Goal: Information Seeking & Learning: Compare options

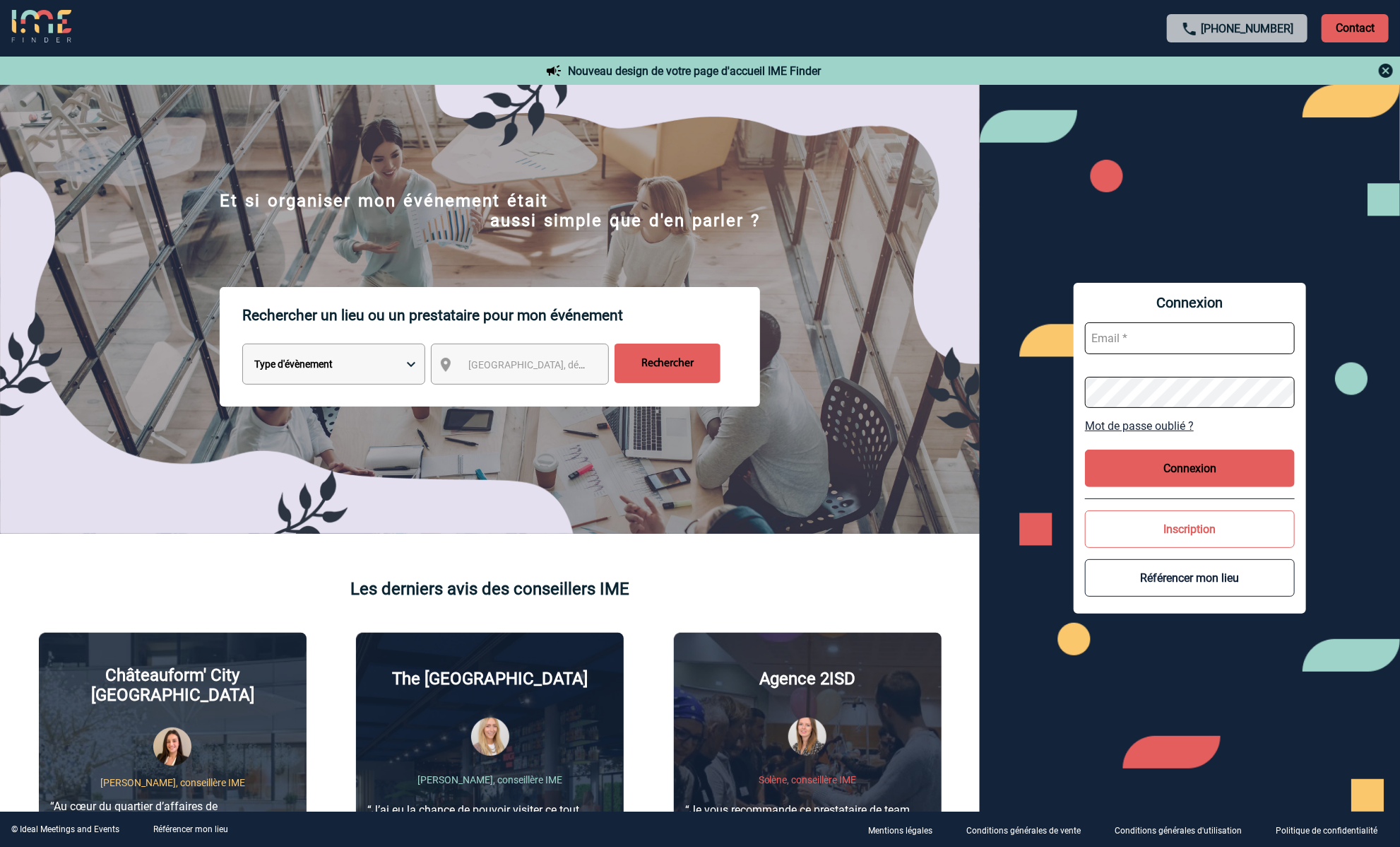
click at [400, 364] on select "Type d'évènement Séminaire avec nuitée Réunion Repas de groupe Team Building & …" at bounding box center [334, 364] width 183 height 41
click at [353, 368] on select "Type d'évènement Séminaire avec nuitée Réunion Repas de groupe Team Building & …" at bounding box center [334, 364] width 183 height 41
select select "1"
click at [243, 346] on select "Type d'évènement Séminaire avec nuitée Réunion Repas de groupe Team Building & …" at bounding box center [334, 364] width 183 height 41
click at [588, 367] on span "[GEOGRAPHIC_DATA], département, région..." at bounding box center [533, 365] width 141 height 20
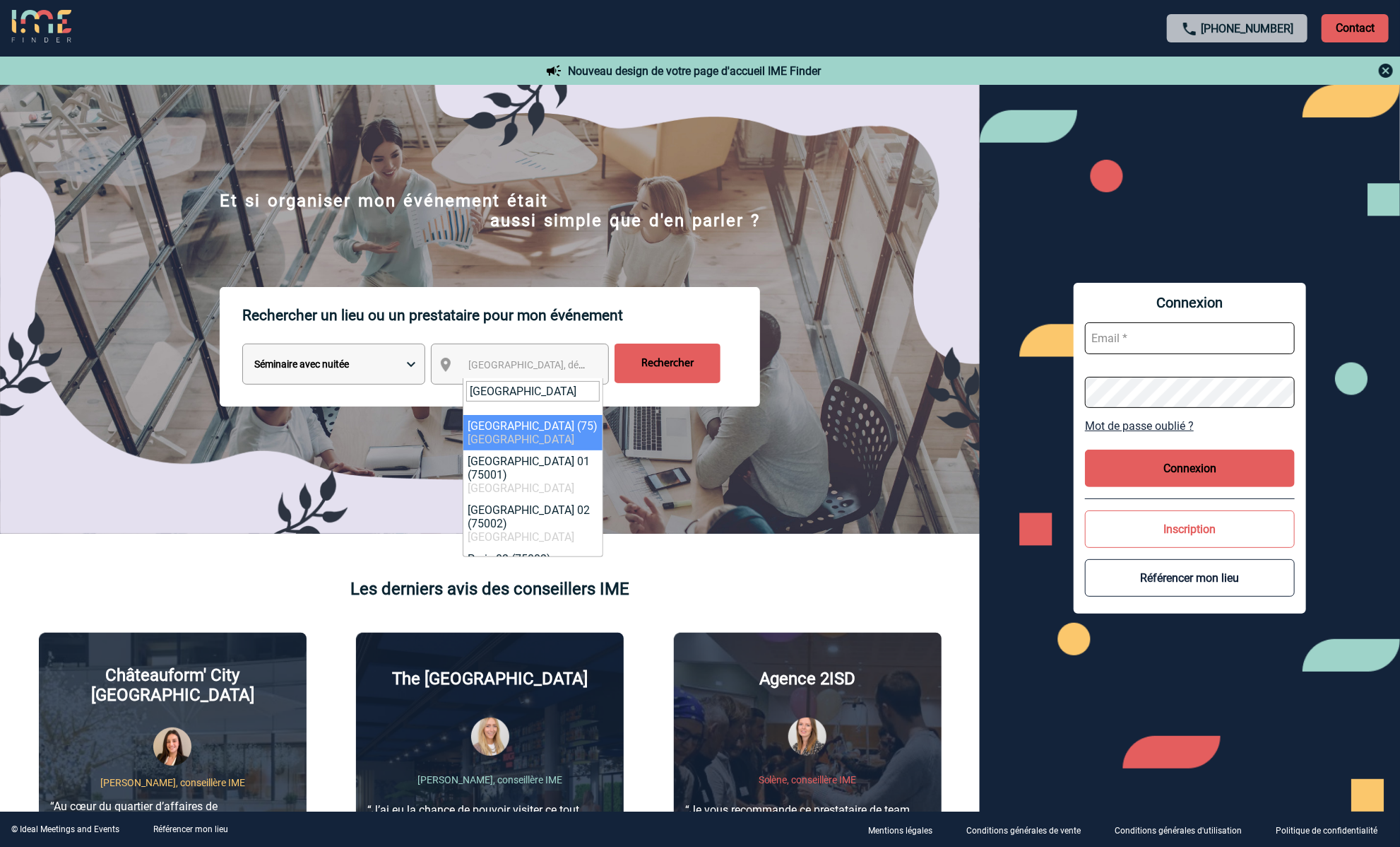
type input "paris"
select select "3"
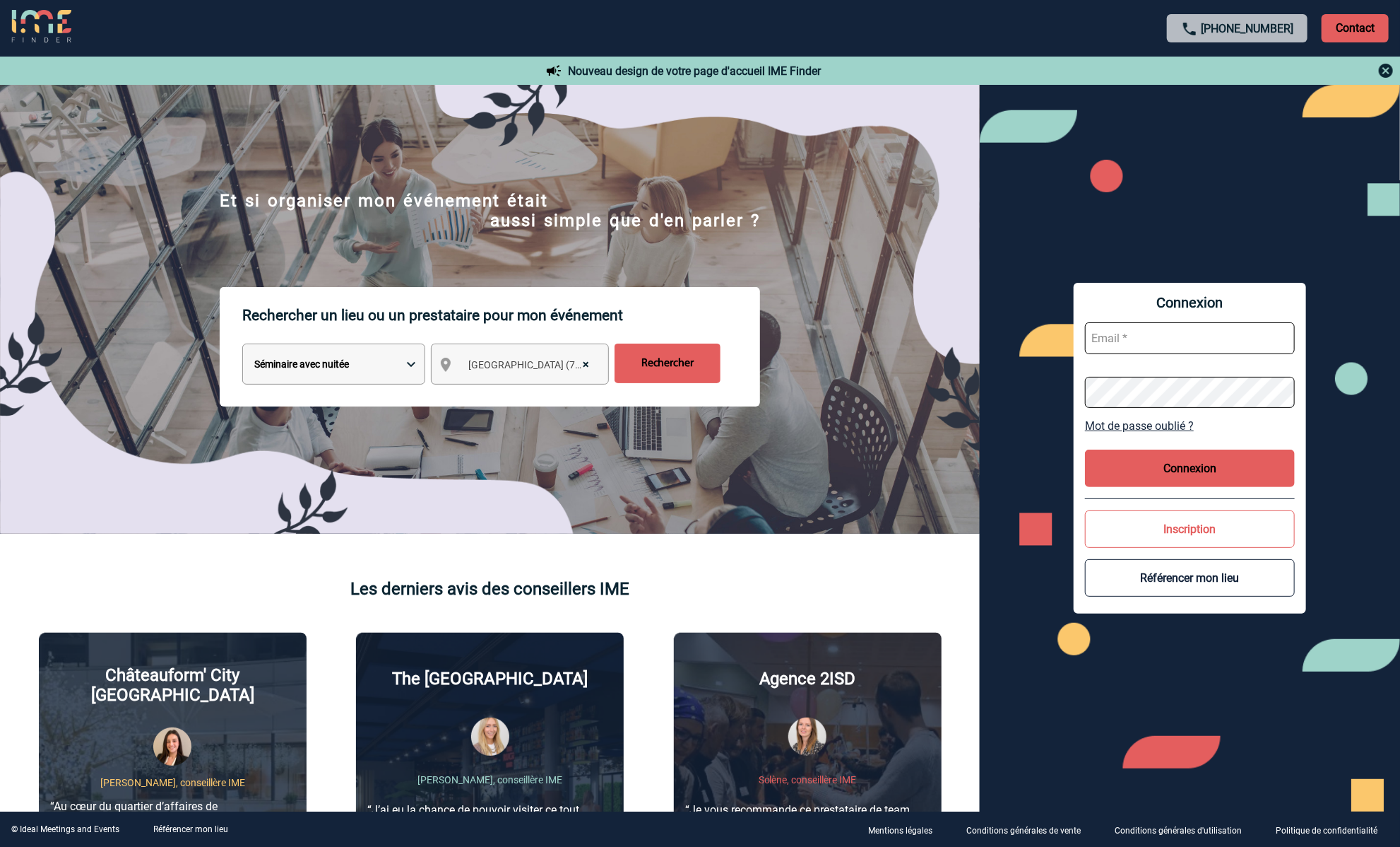
click at [688, 366] on input "Rechercher" at bounding box center [667, 363] width 106 height 39
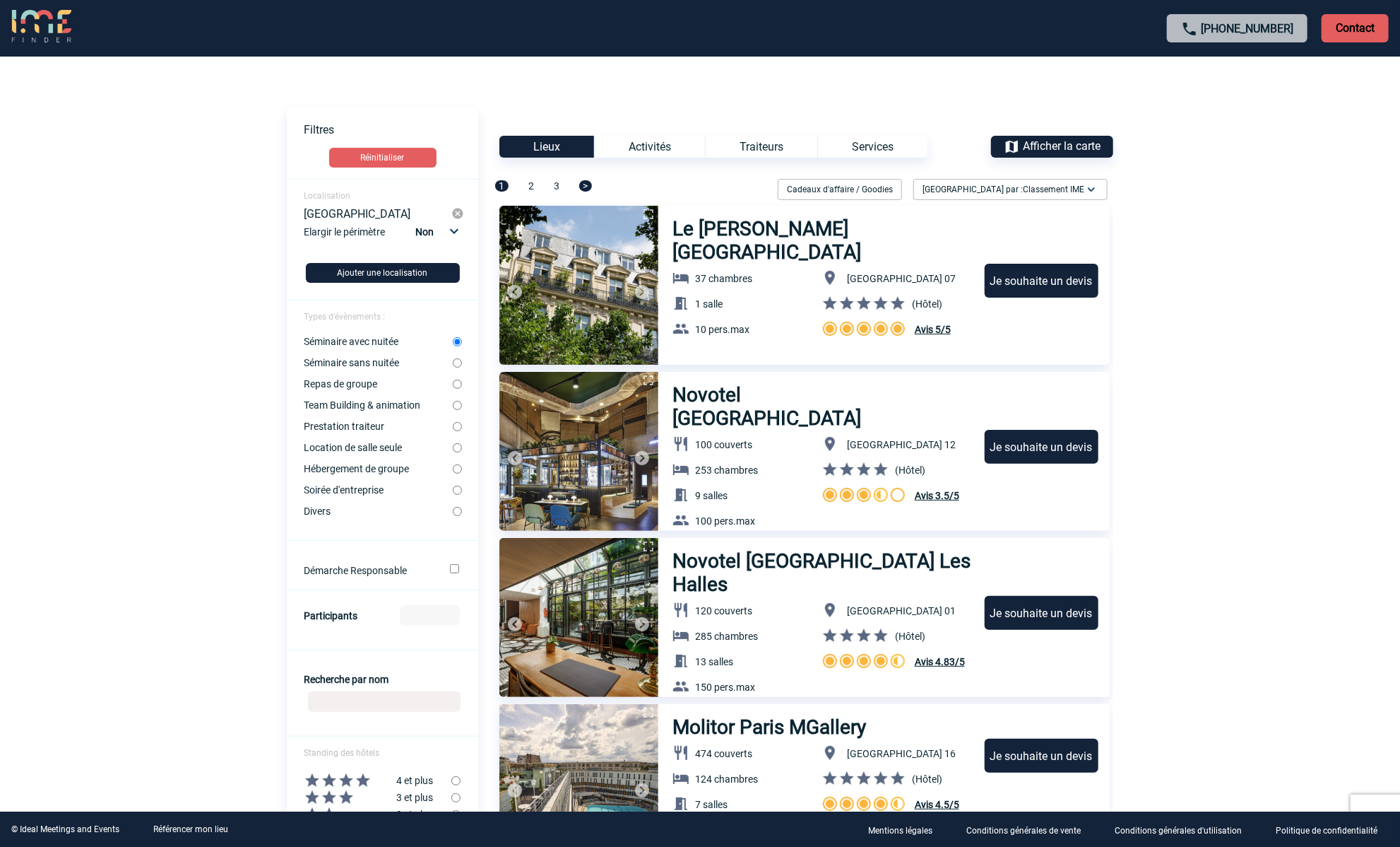
click at [824, 239] on h3 "Le Narcisse Blanc Hôtel & Spa" at bounding box center [821, 240] width 298 height 47
click at [783, 405] on h3 "Novotel Paris Gare de Lyon" at bounding box center [802, 407] width 260 height 47
click at [366, 216] on div "Paris" at bounding box center [378, 213] width 148 height 13
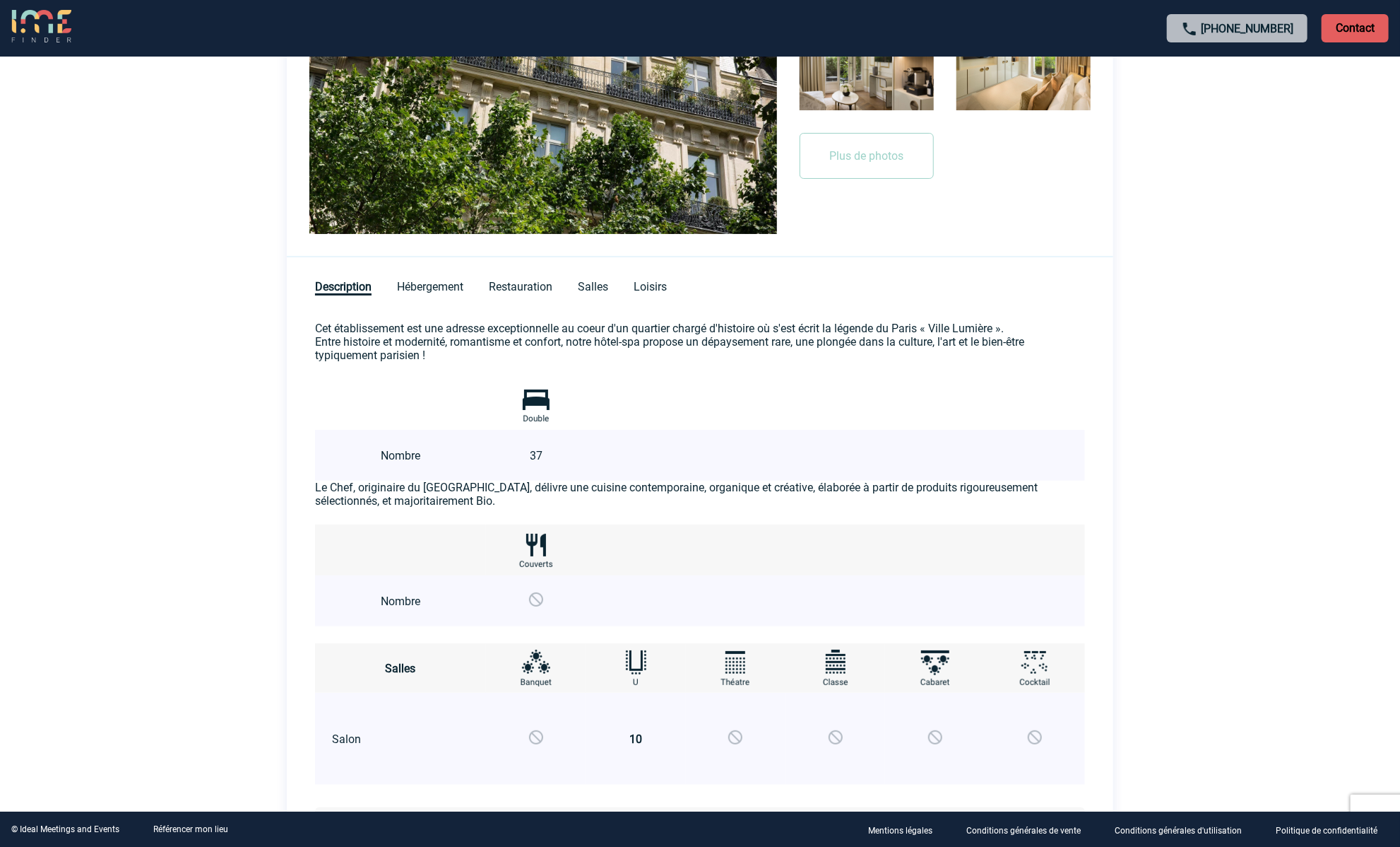
scroll to position [715, 0]
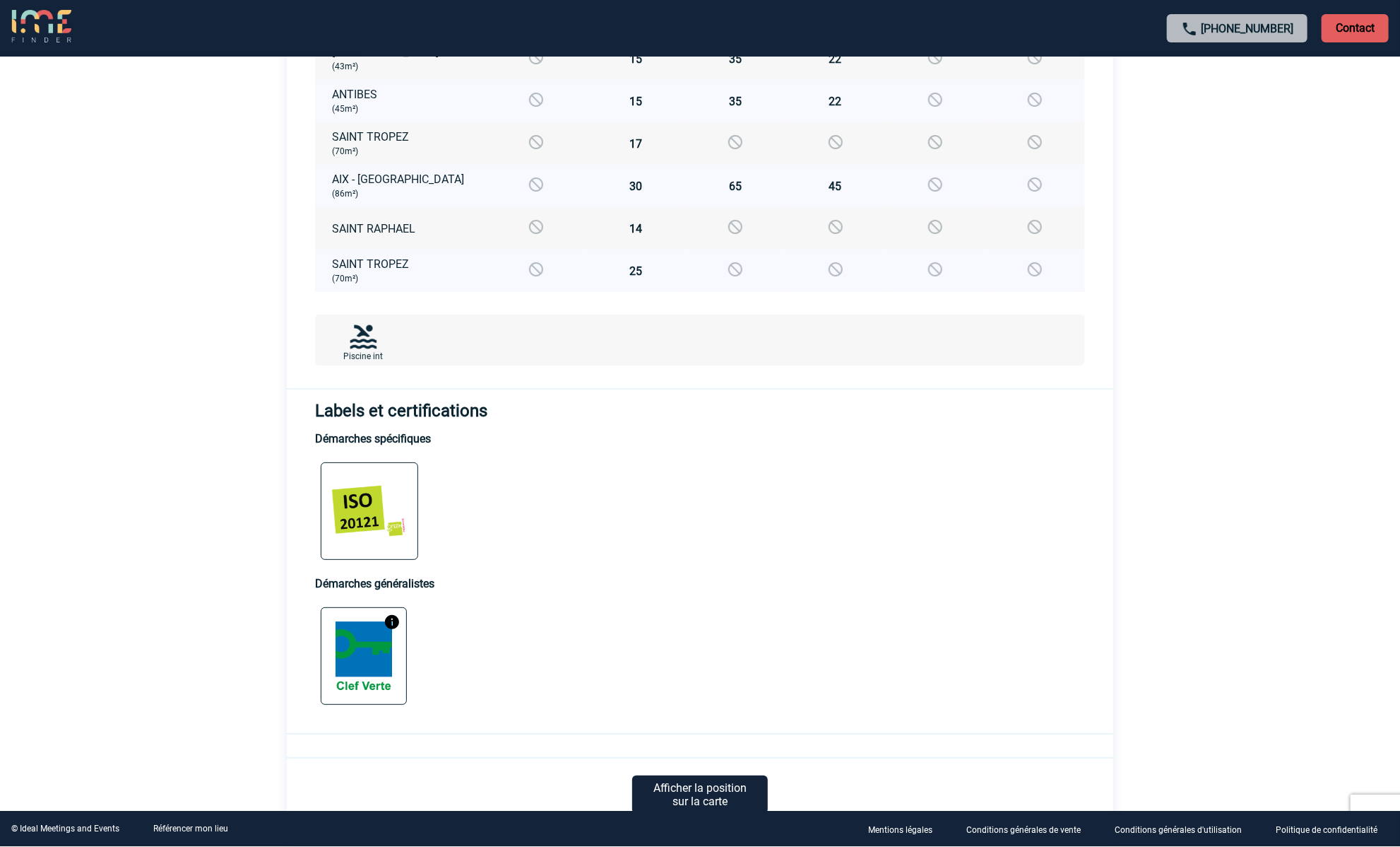
scroll to position [1581, 0]
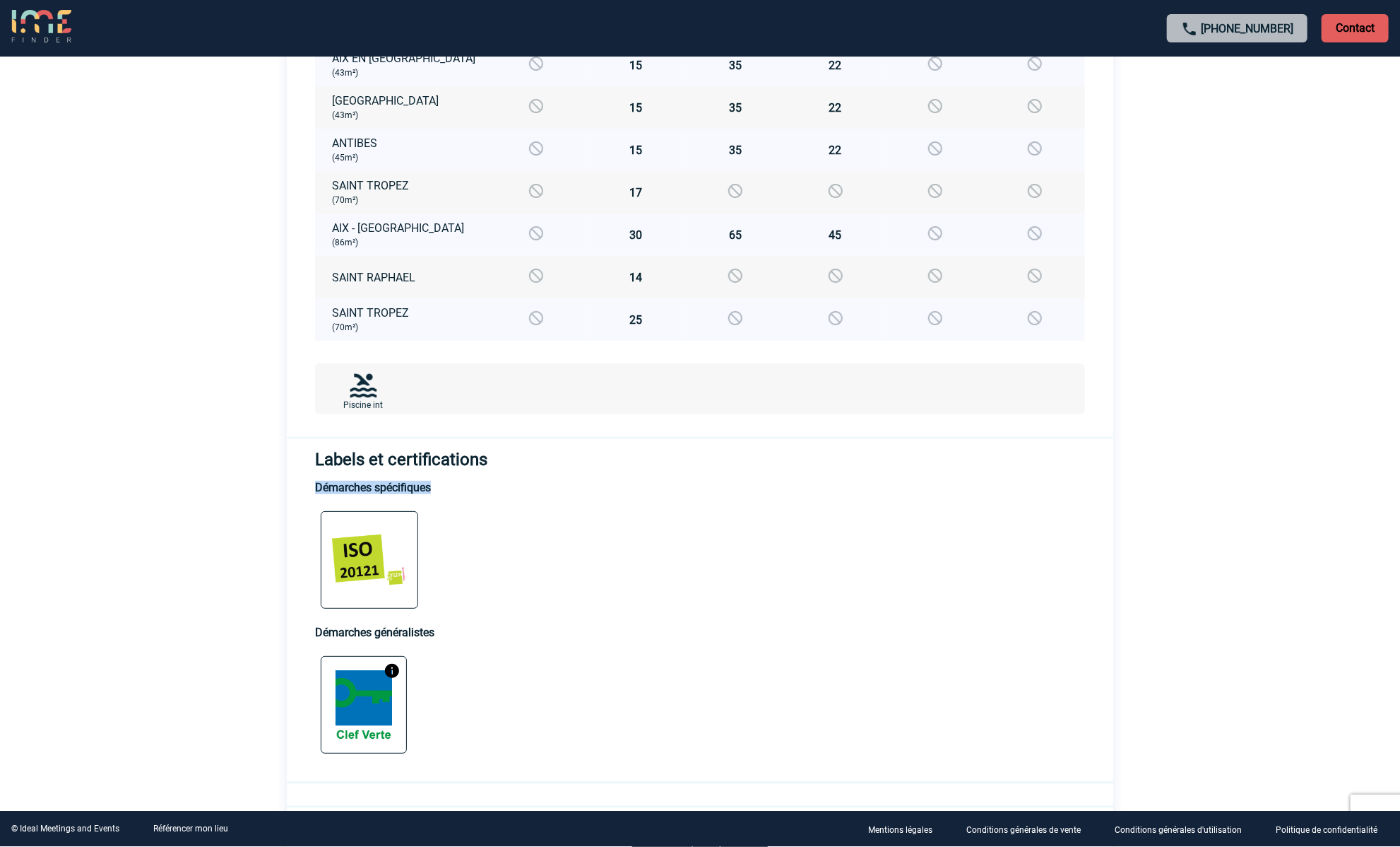
click at [315, 494] on h4 "Démarches spécifiques" at bounding box center [700, 487] width 770 height 13
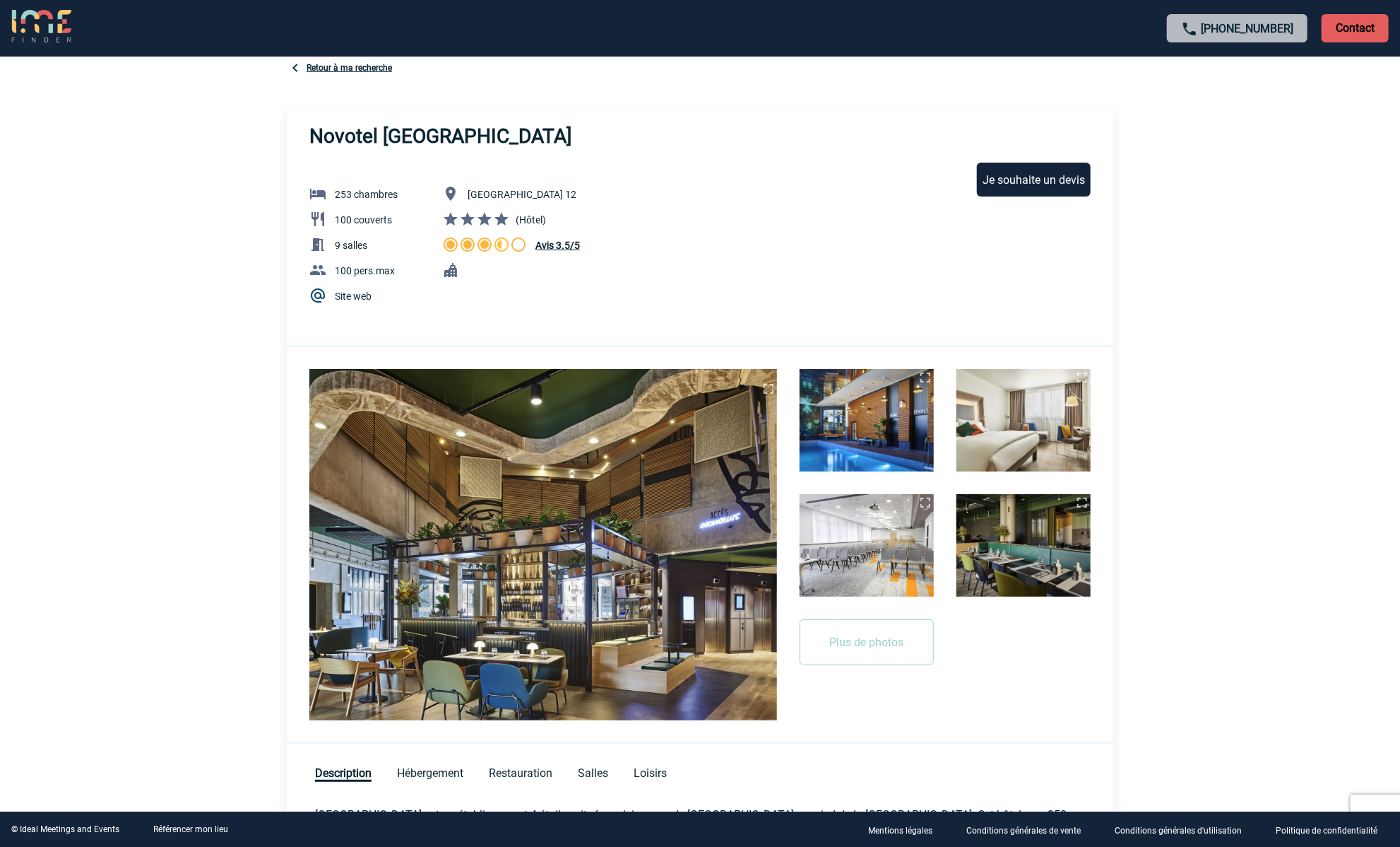
scroll to position [0, 0]
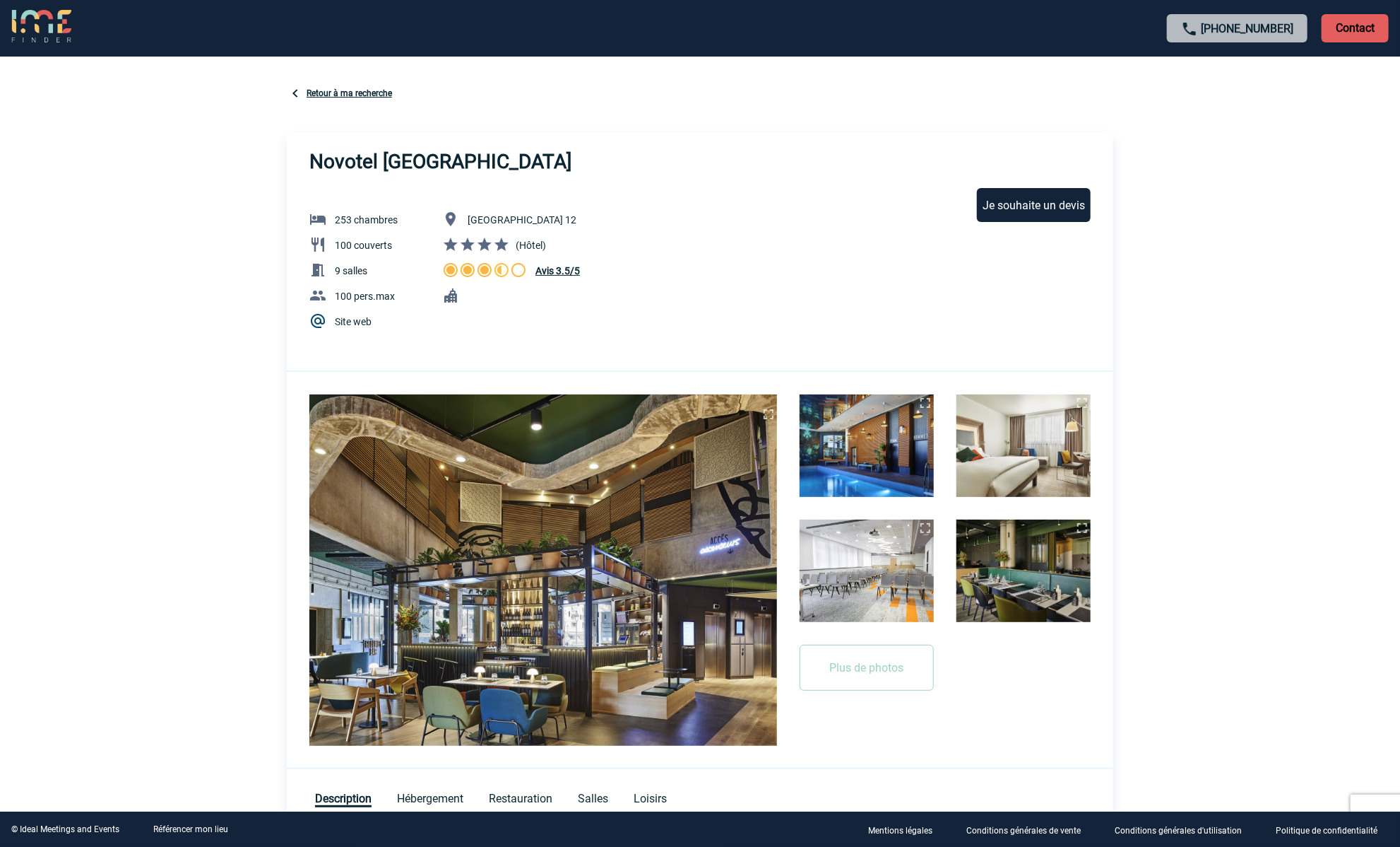
click at [295, 92] on img at bounding box center [295, 92] width 17 height 17
click at [319, 98] on div "Retour à ma recherche" at bounding box center [700, 94] width 827 height 20
click at [324, 95] on link "Retour à ma recherche" at bounding box center [349, 92] width 85 height 10
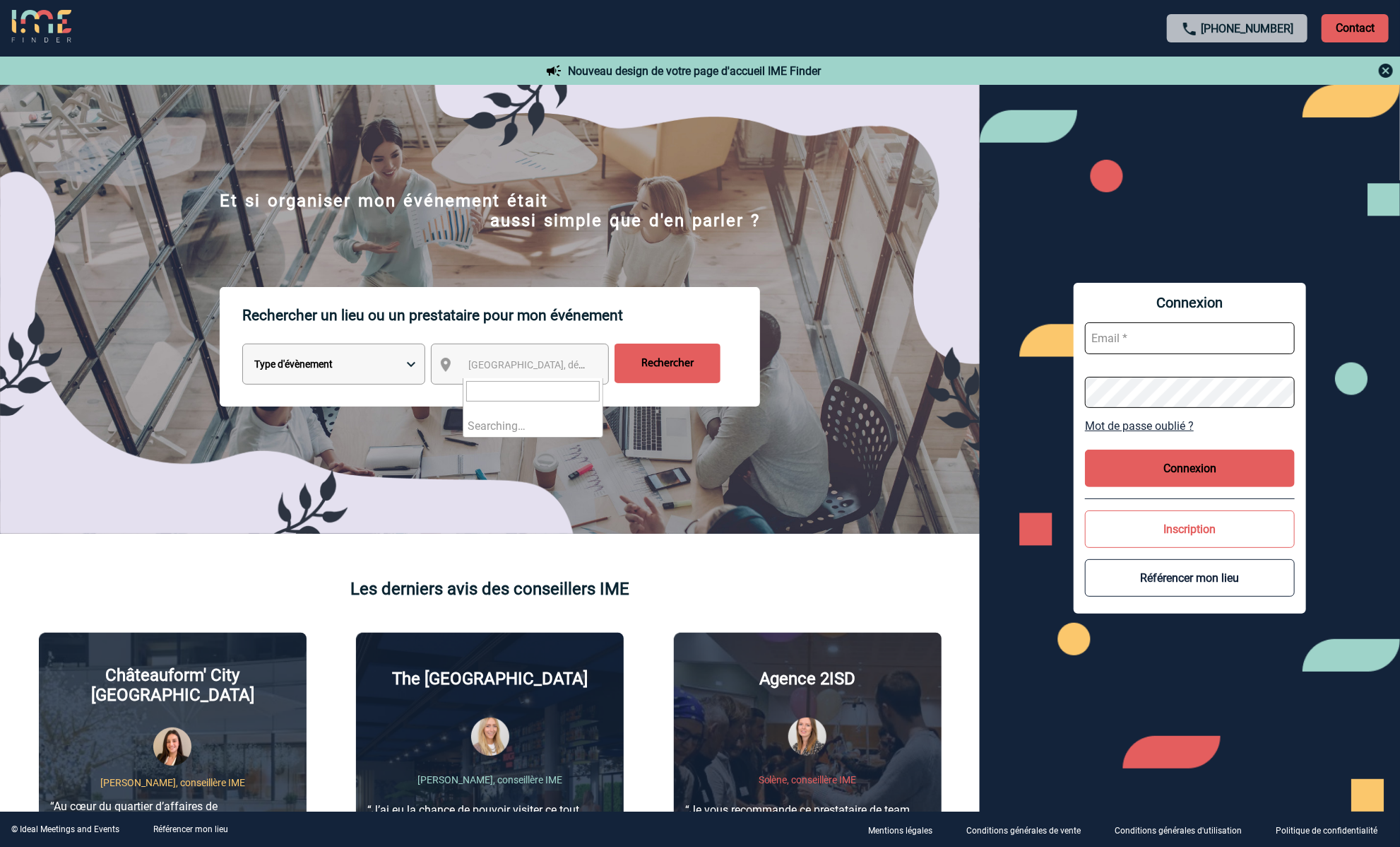
click at [503, 370] on span "[GEOGRAPHIC_DATA], département, région..." at bounding box center [566, 364] width 197 height 11
click at [406, 365] on select "Type d'évènement Séminaire avec nuitée Réunion Repas de groupe Team Building & …" at bounding box center [334, 364] width 183 height 41
click at [389, 374] on select "Type d'évènement Séminaire avec nuitée Réunion Repas de groupe Team Building & …" at bounding box center [334, 364] width 183 height 41
select select "1"
click at [243, 346] on select "Type d'évènement Séminaire avec nuitée Réunion Repas de groupe Team Building & …" at bounding box center [334, 364] width 183 height 41
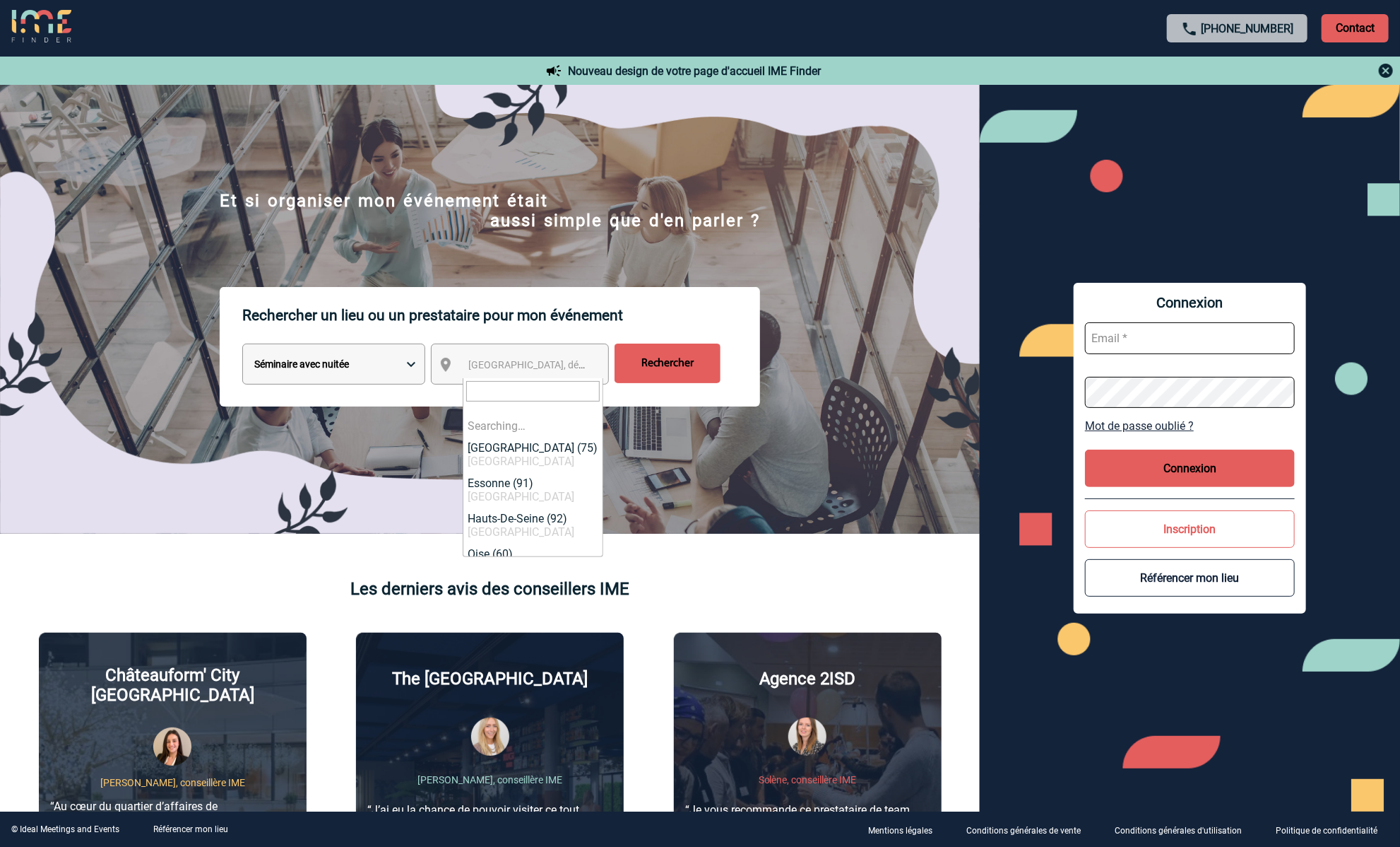
click at [532, 370] on span "Ville, département, région..." at bounding box center [566, 364] width 197 height 11
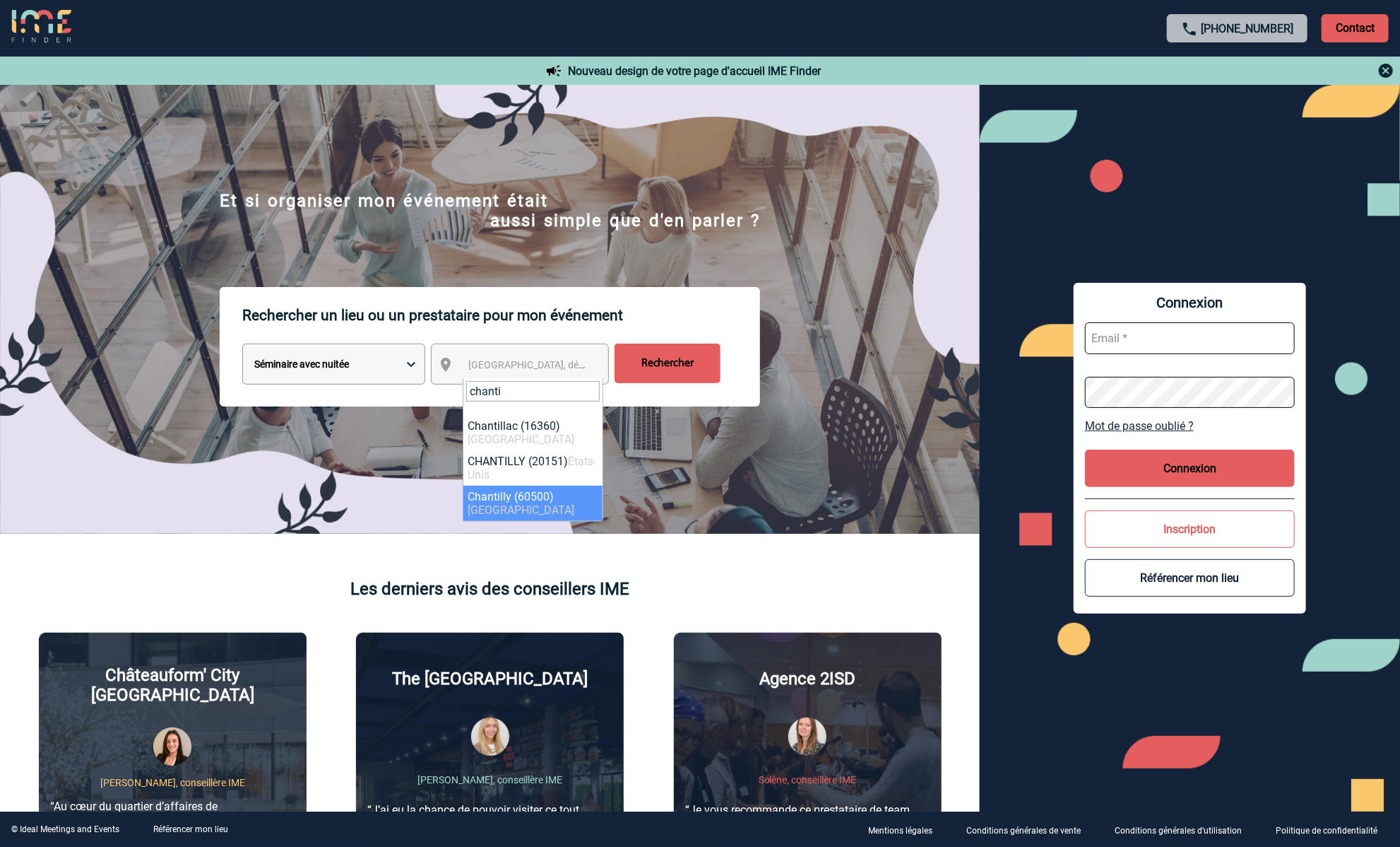
type input "chanti"
select select "17249"
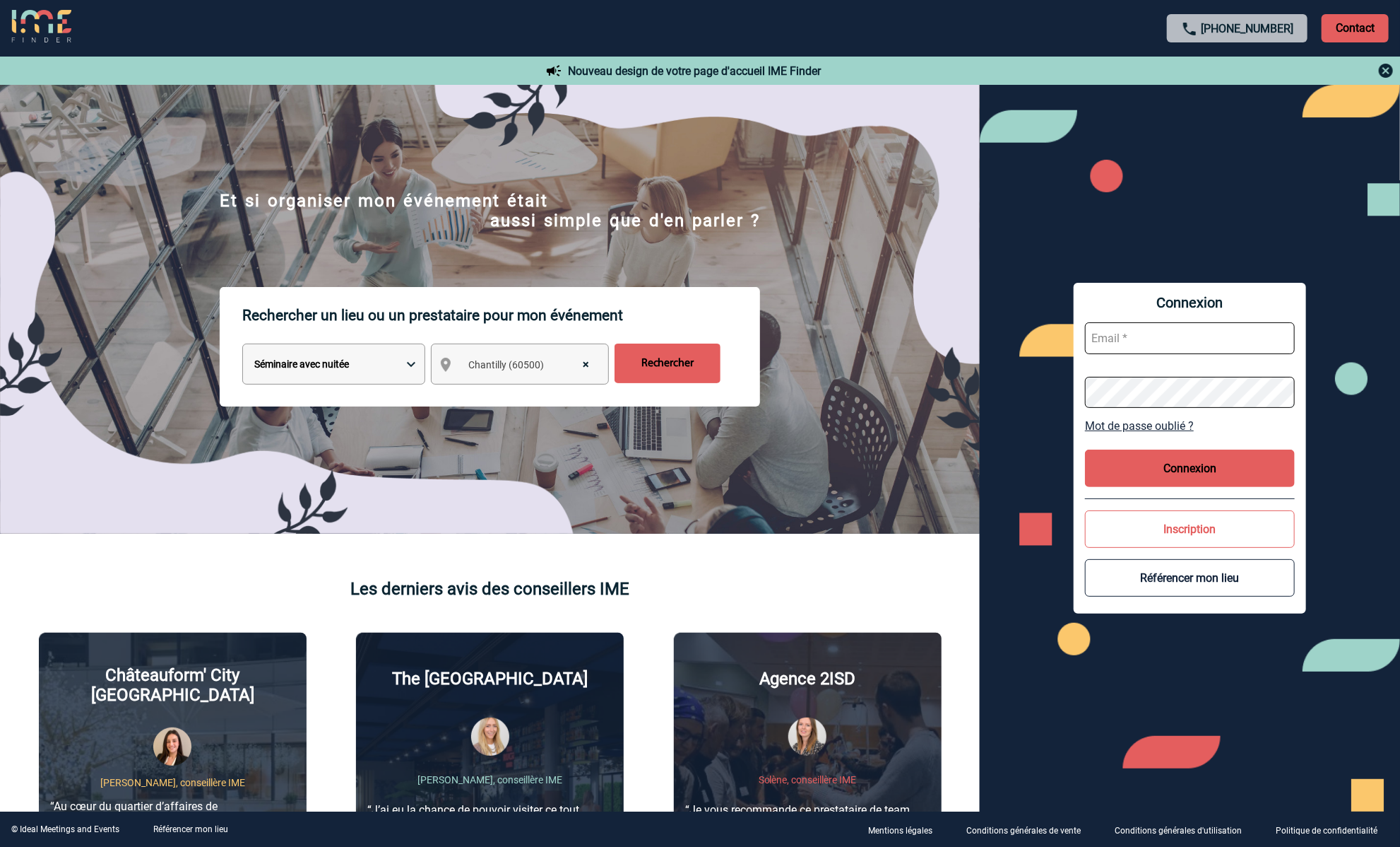
click at [680, 377] on input "Rechercher" at bounding box center [667, 363] width 106 height 39
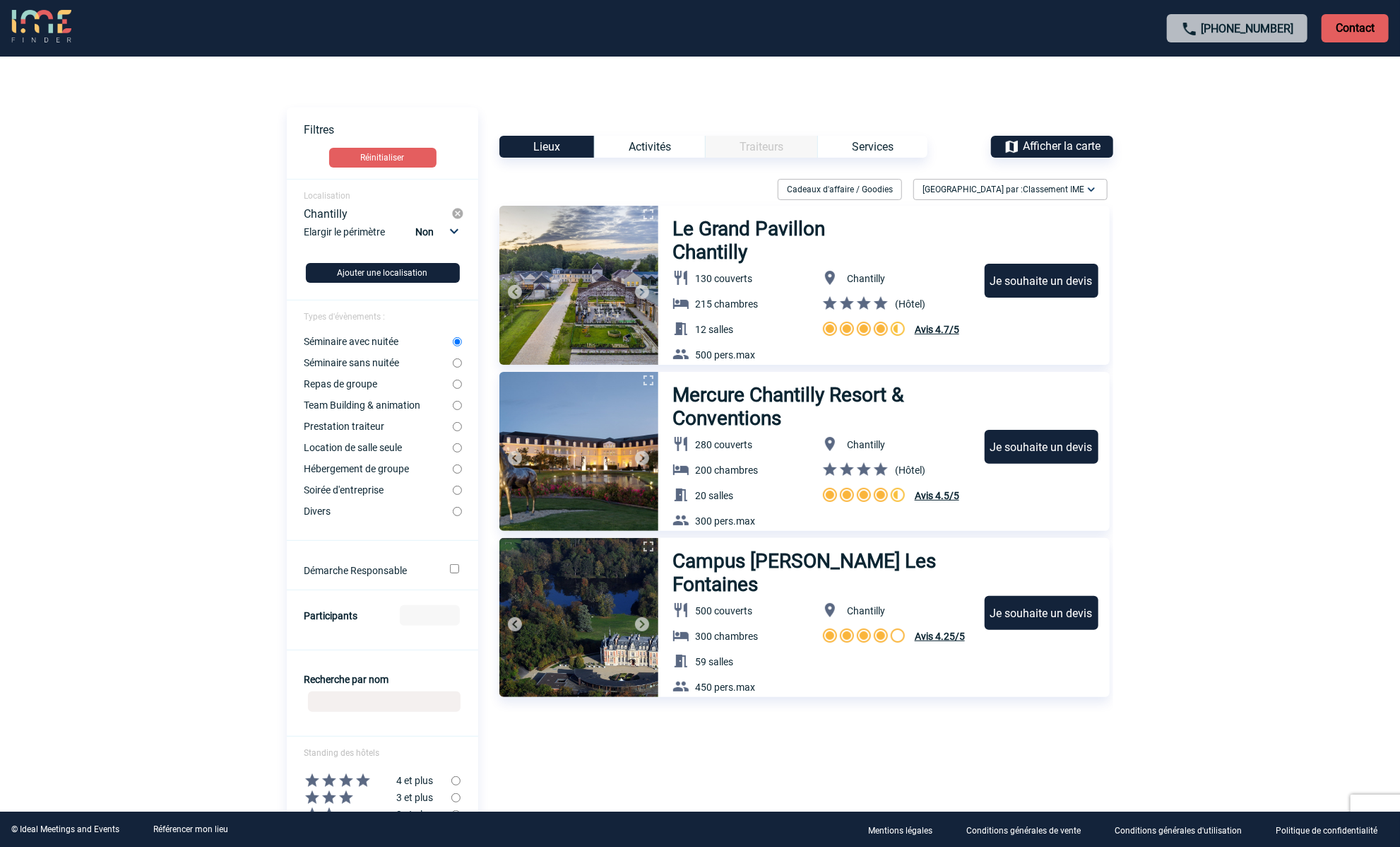
click at [732, 238] on h3 "Le Grand Pavillon Chantilly" at bounding box center [788, 240] width 231 height 47
click at [458, 217] on img at bounding box center [458, 213] width 13 height 13
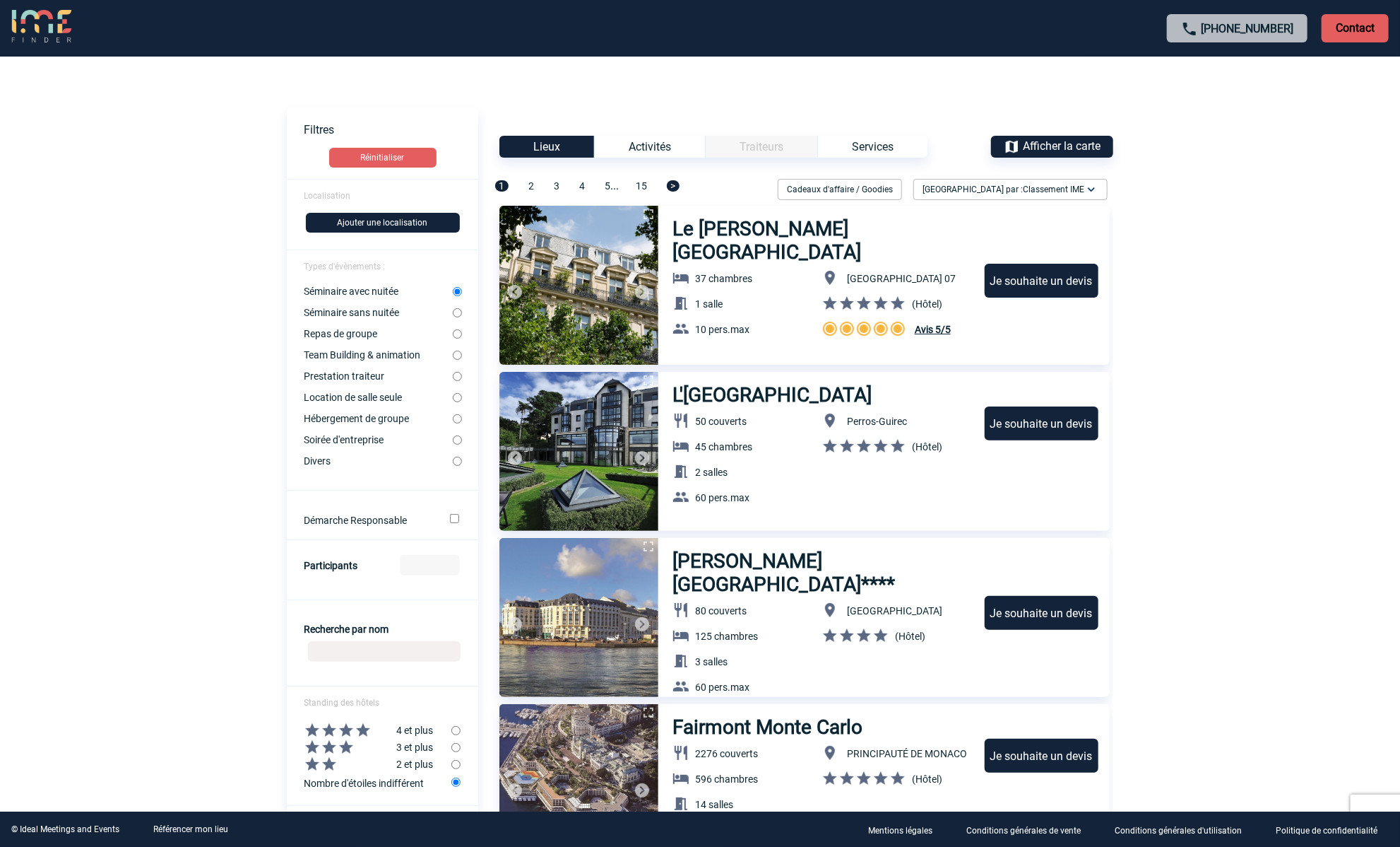
click at [388, 198] on form "Localisation Ajouter une localisation Types d'évènements : Séminaire avec nuité…" at bounding box center [383, 592] width 191 height 827
click at [381, 222] on button "Ajouter une localisation" at bounding box center [383, 222] width 154 height 20
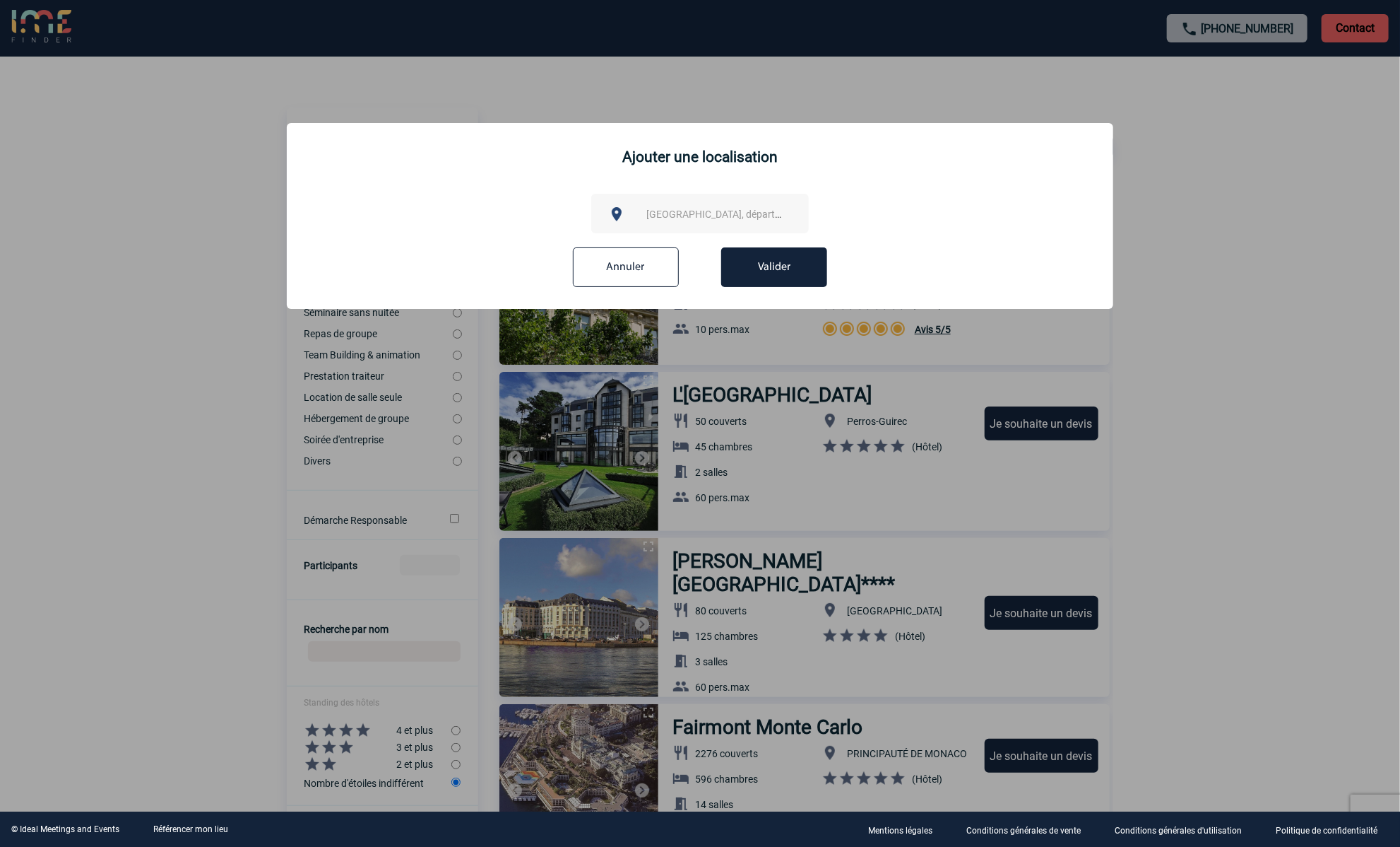
click at [754, 216] on span "Ville, département, région..." at bounding box center [745, 214] width 197 height 11
type input "gouvieu"
select select "17388"
click at [755, 269] on button "Valider" at bounding box center [774, 266] width 106 height 39
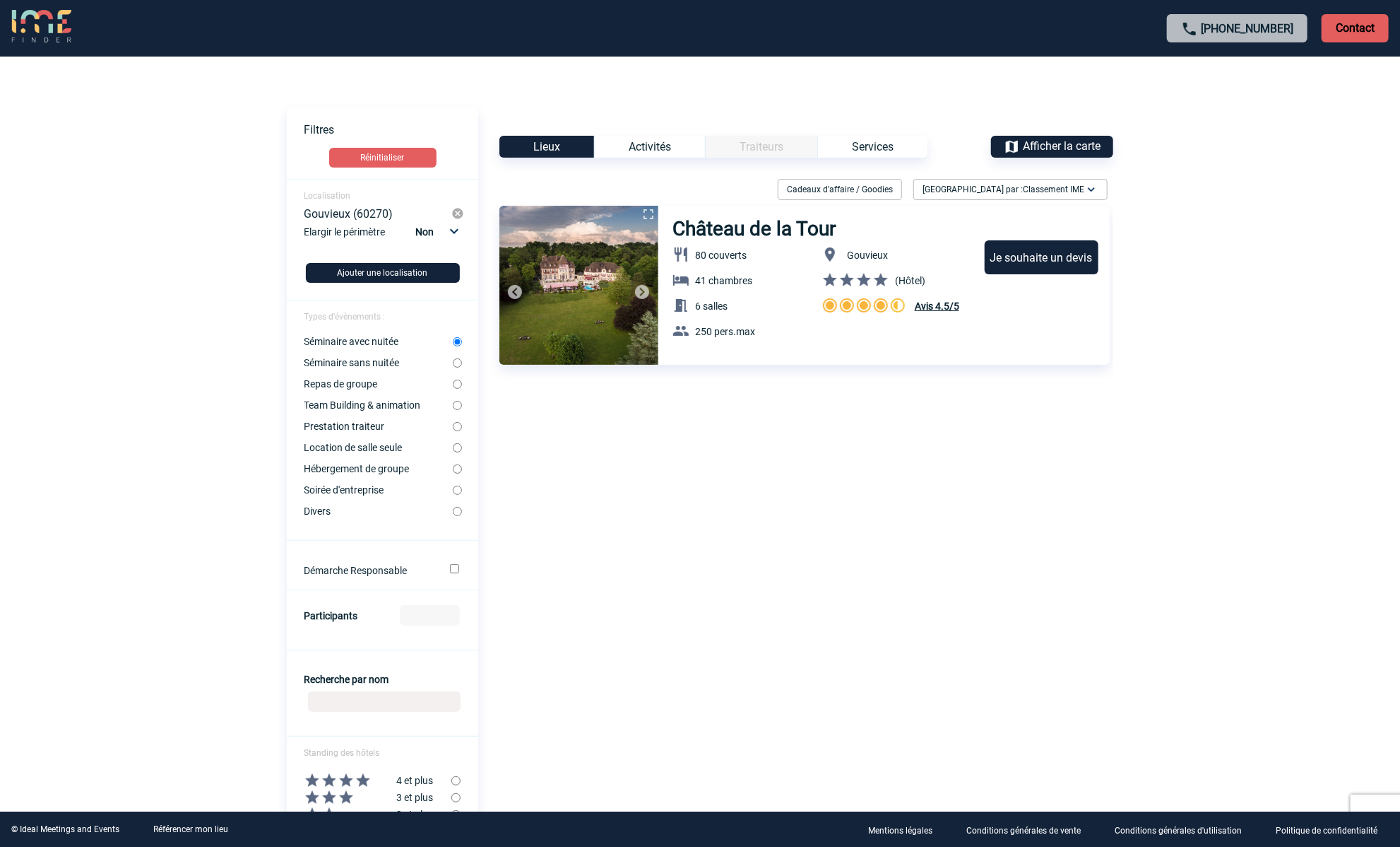
click at [760, 230] on h3 "Château de la Tour" at bounding box center [756, 228] width 167 height 24
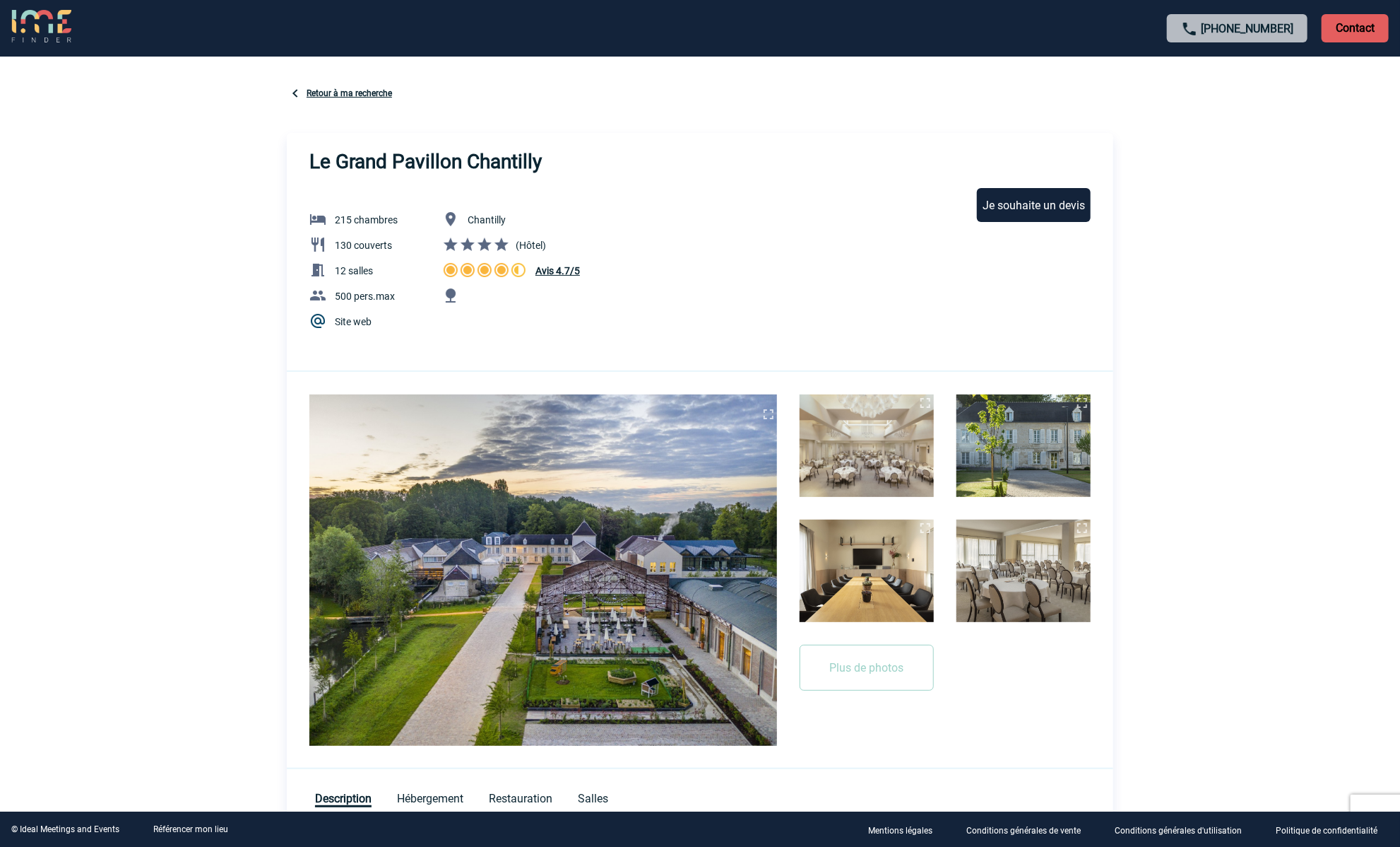
click at [295, 97] on img at bounding box center [295, 92] width 17 height 17
click at [352, 97] on link "Retour à ma recherche" at bounding box center [349, 92] width 85 height 10
